Goal: Check status: Check status

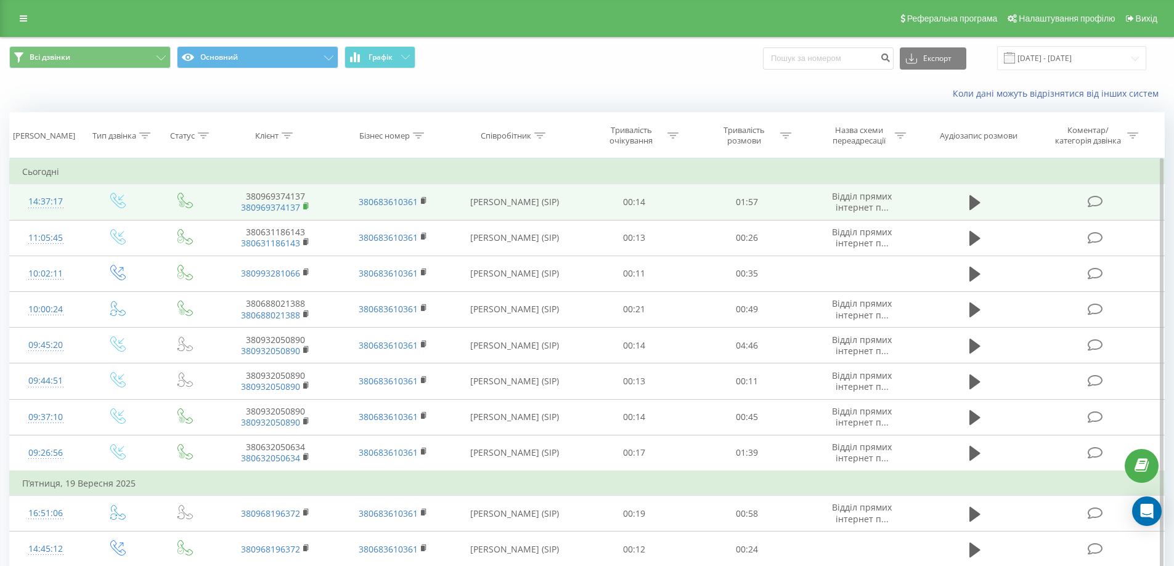
click at [304, 205] on rect at bounding box center [305, 207] width 4 height 6
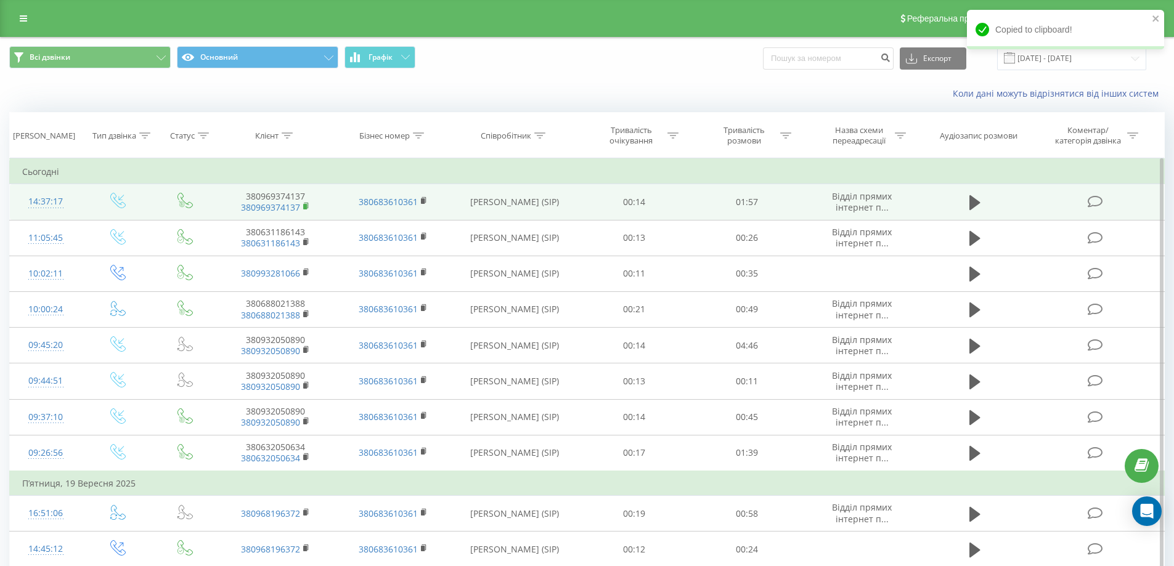
click at [306, 205] on rect at bounding box center [305, 207] width 4 height 6
click at [979, 202] on icon at bounding box center [975, 202] width 11 height 17
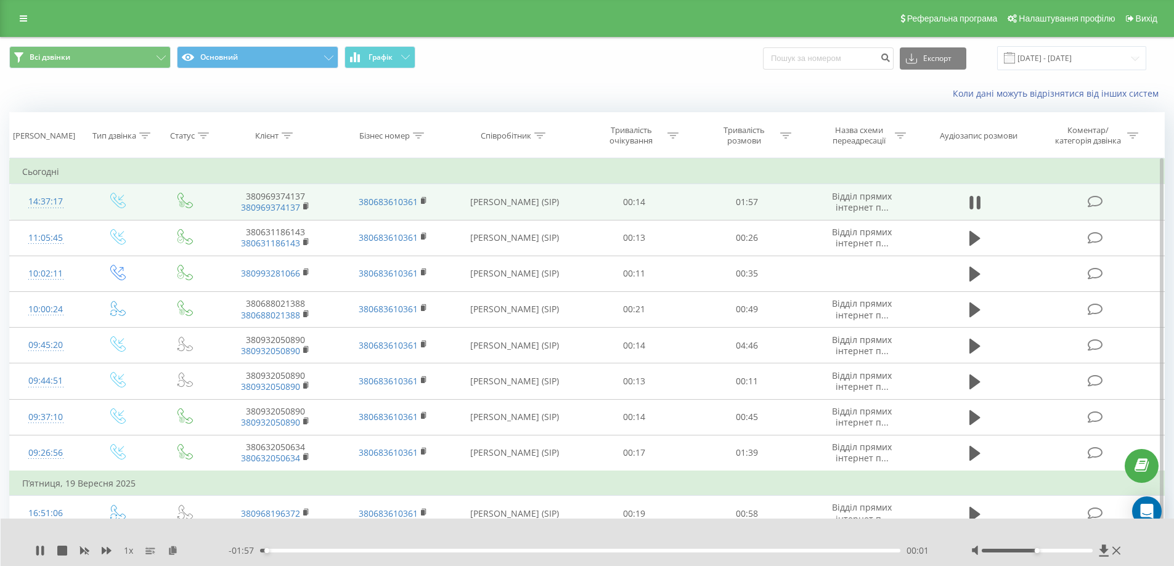
click at [329, 552] on div "00:01" at bounding box center [580, 551] width 641 height 4
click at [399, 552] on div "00:20" at bounding box center [580, 551] width 641 height 4
drag, startPoint x: 412, startPoint y: 552, endPoint x: 305, endPoint y: 546, distance: 106.8
click at [305, 549] on div "00:10" at bounding box center [580, 551] width 641 height 4
click at [380, 555] on div "- 01:41 00:16 00:16" at bounding box center [585, 551] width 712 height 12
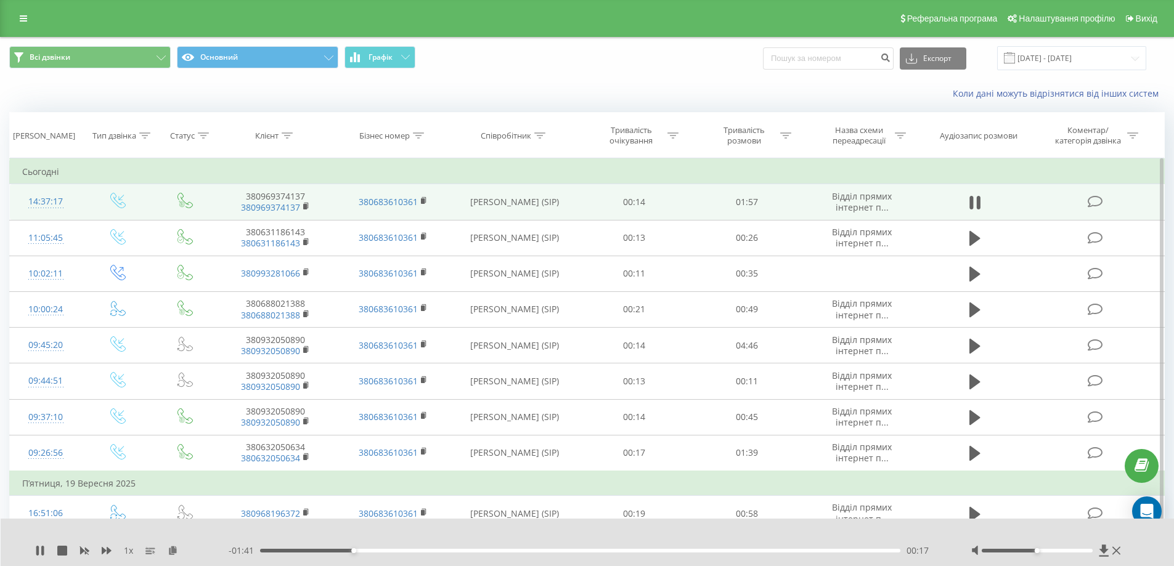
click at [404, 554] on div "- 01:41 00:17 00:17" at bounding box center [585, 551] width 712 height 12
drag, startPoint x: 406, startPoint y: 552, endPoint x: 419, endPoint y: 552, distance: 12.9
click at [419, 552] on div "00:27" at bounding box center [580, 551] width 641 height 4
click at [519, 553] on div "- 01:16 00:41 00:41" at bounding box center [585, 551] width 712 height 12
click at [44, 552] on icon at bounding box center [40, 551] width 10 height 10
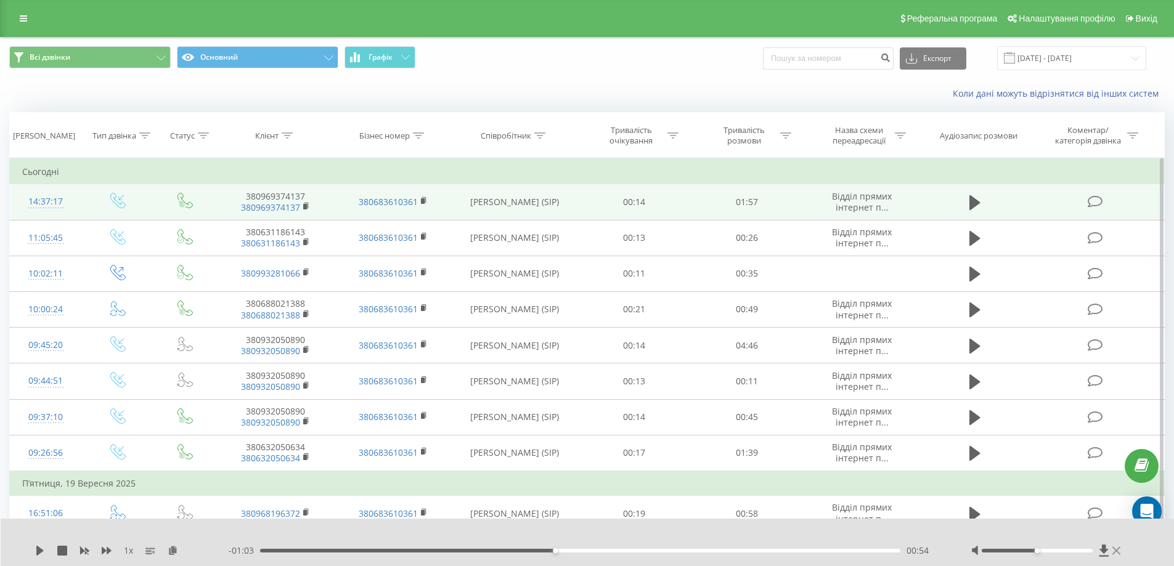
click at [1118, 550] on icon at bounding box center [1117, 551] width 8 height 10
